Goal: Navigation & Orientation: Understand site structure

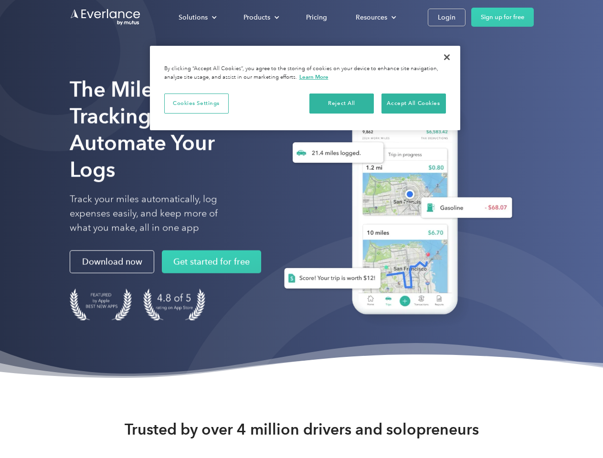
click at [197, 17] on div "Solutions" at bounding box center [193, 17] width 29 height 12
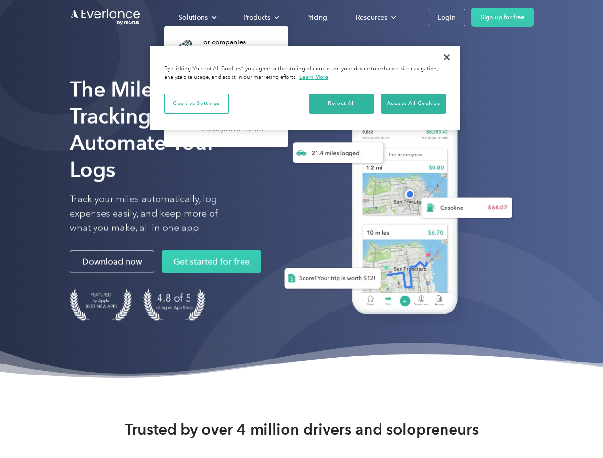
click at [260, 17] on div "Products" at bounding box center [257, 17] width 27 height 12
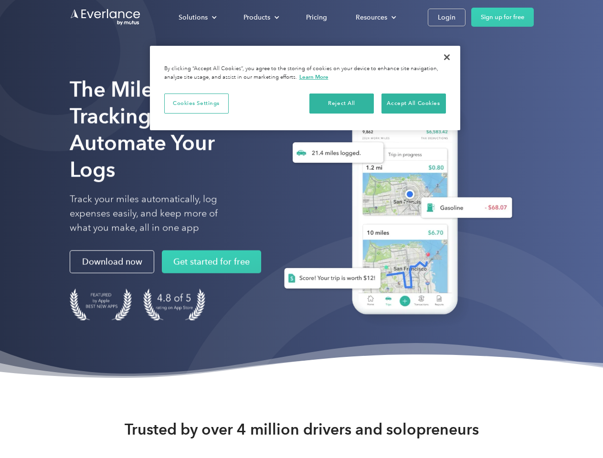
click at [375, 17] on div "Resources" at bounding box center [372, 17] width 32 height 12
click at [196, 103] on button "Cookies Settings" at bounding box center [196, 104] width 64 height 20
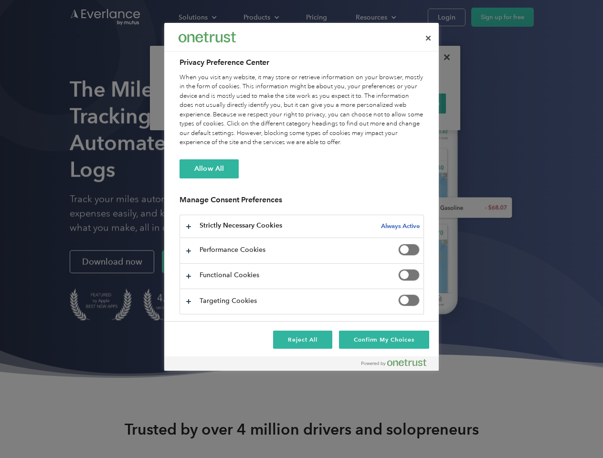
click at [342, 103] on div "When you visit any website, it may store or retrieve information on your browse…" at bounding box center [302, 110] width 244 height 74
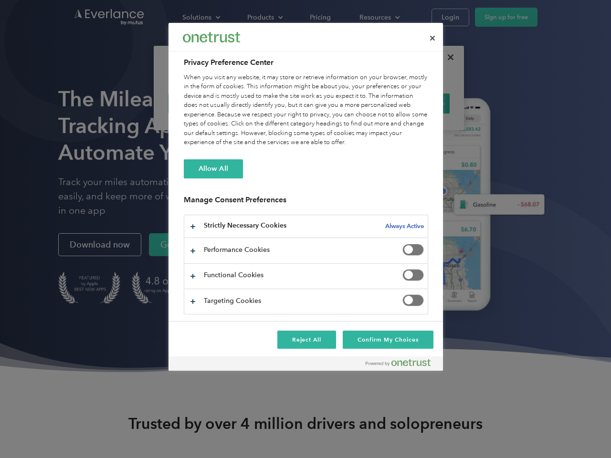
click at [413, 103] on div "When you visit any website, it may store or retrieve information on your browse…" at bounding box center [306, 110] width 244 height 74
click at [447, 57] on div at bounding box center [305, 229] width 611 height 458
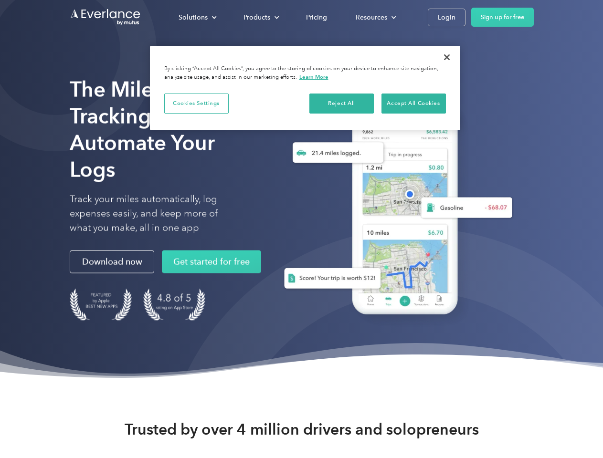
click at [197, 17] on div "Solutions" at bounding box center [193, 17] width 29 height 12
click at [260, 17] on div "Products" at bounding box center [257, 17] width 27 height 12
click at [375, 17] on div "Resources" at bounding box center [372, 17] width 32 height 12
click at [196, 103] on button "Cookies Settings" at bounding box center [196, 104] width 64 height 20
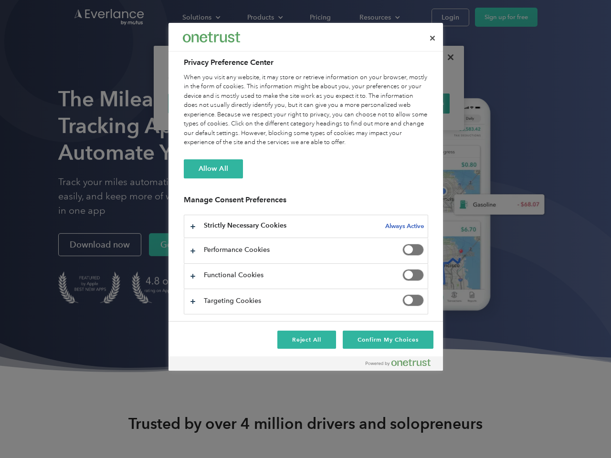
click at [342, 103] on div "When you visit any website, it may store or retrieve information on your browse…" at bounding box center [306, 110] width 244 height 74
click at [413, 103] on div "When you visit any website, it may store or retrieve information on your browse…" at bounding box center [306, 110] width 244 height 74
click at [447, 57] on div at bounding box center [305, 229] width 611 height 458
